Goal: Navigation & Orientation: Find specific page/section

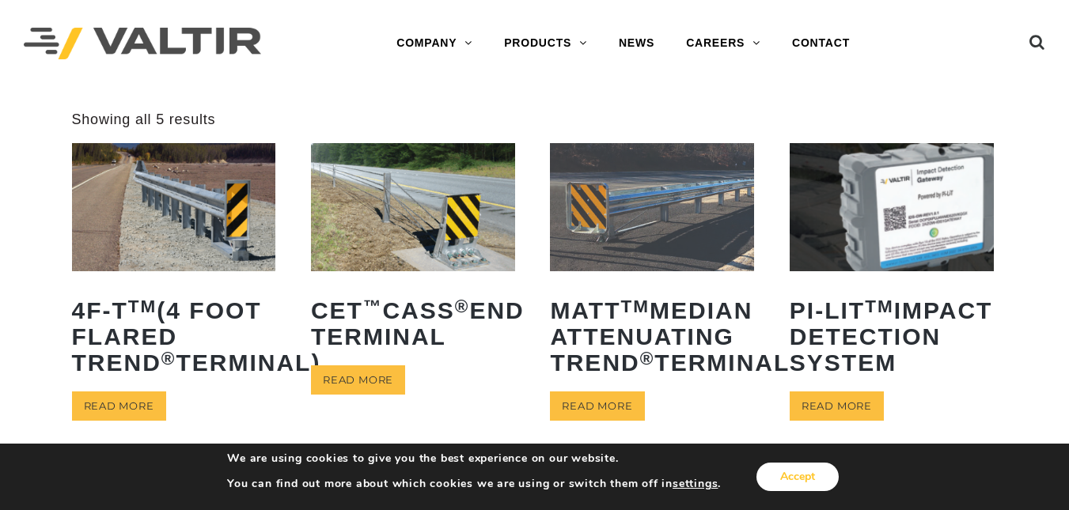
click at [803, 479] on button "Accept" at bounding box center [797, 477] width 82 height 28
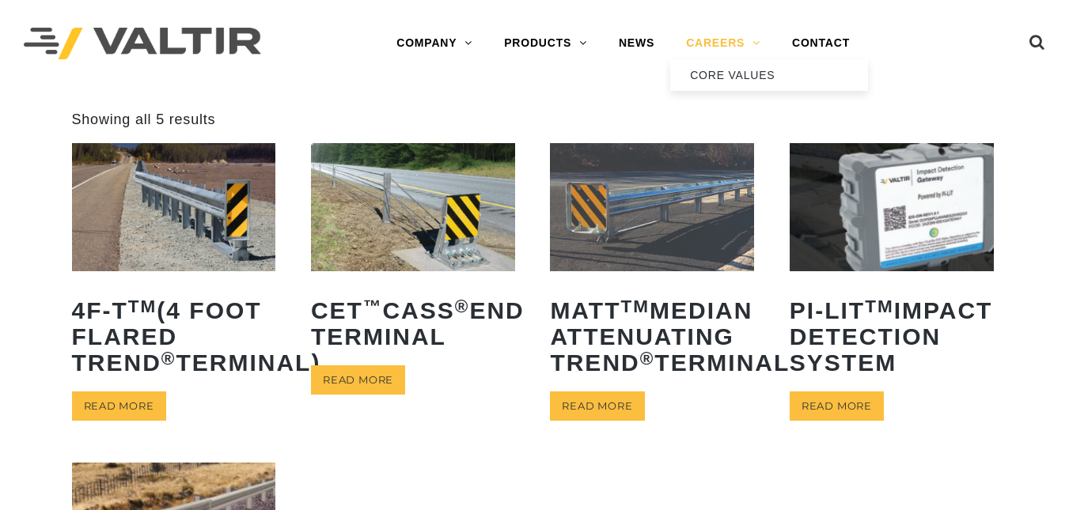
click at [712, 44] on link "CAREERS" at bounding box center [723, 44] width 106 height 32
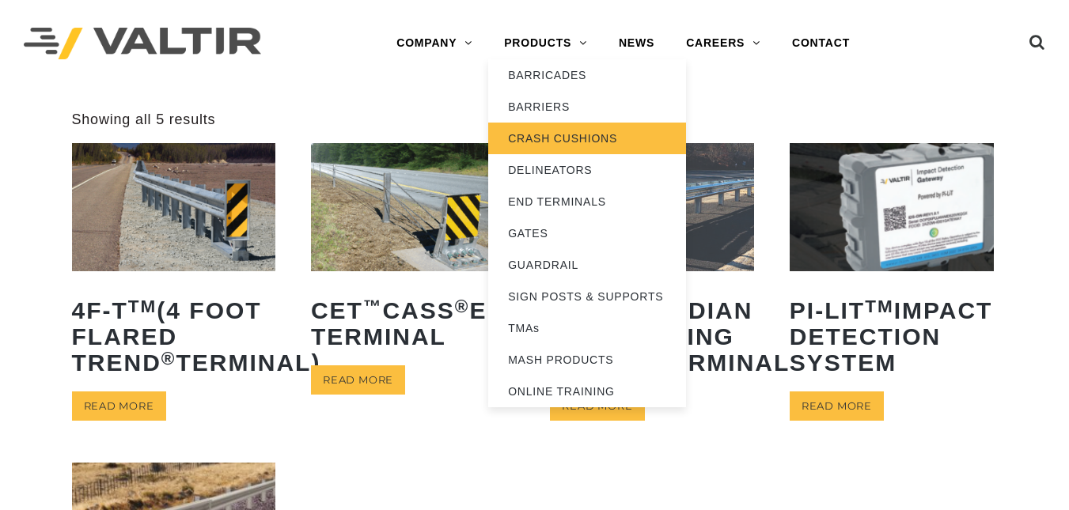
click at [558, 142] on link "CRASH CUSHIONS" at bounding box center [587, 139] width 198 height 32
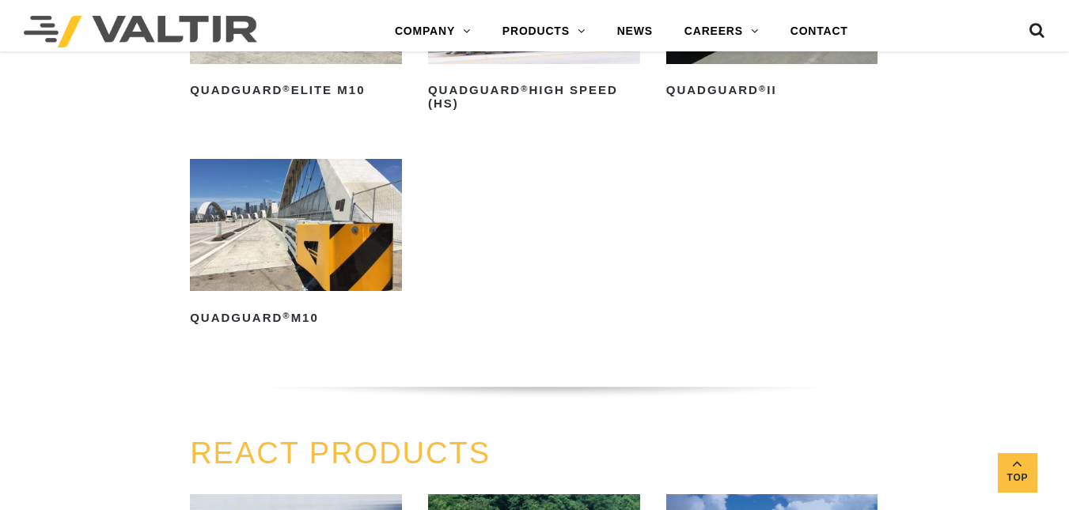
scroll to position [1374, 0]
